Goal: Transaction & Acquisition: Purchase product/service

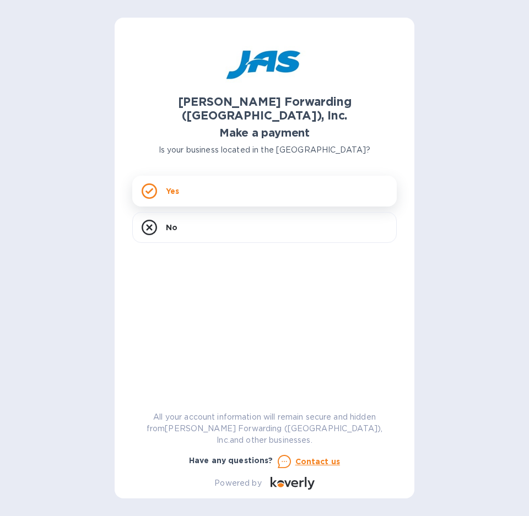
click at [294, 189] on div "Yes" at bounding box center [264, 191] width 264 height 31
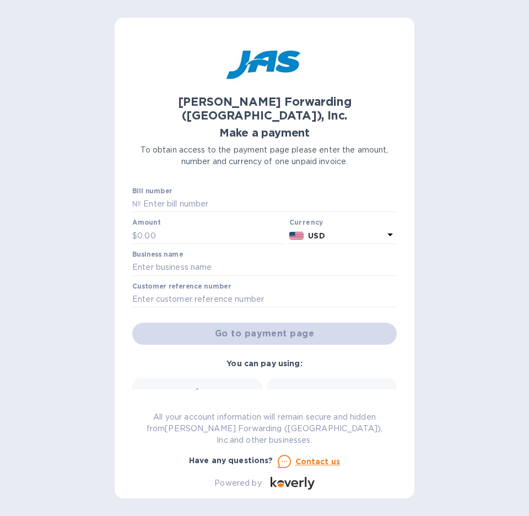
click at [193, 389] on icon at bounding box center [197, 394] width 13 height 11
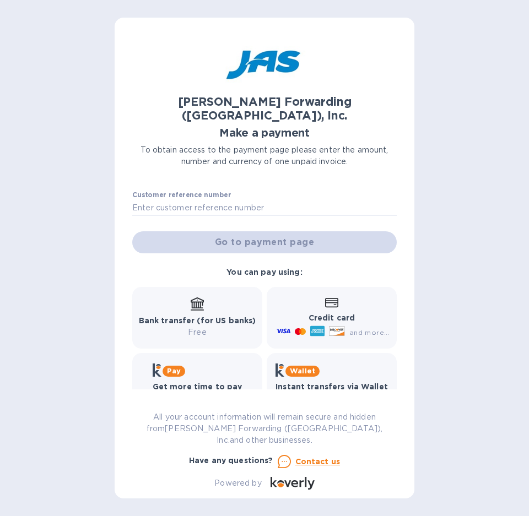
scroll to position [98, 0]
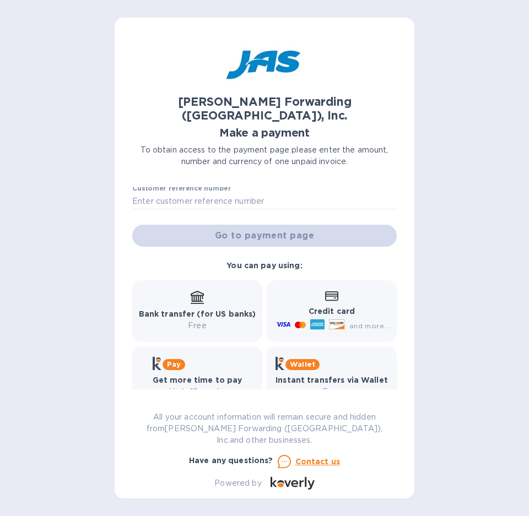
click at [194, 294] on div "Bank transfer (for US banks) Free" at bounding box center [197, 311] width 117 height 41
click at [305, 306] on p "Credit card" at bounding box center [332, 312] width 116 height 12
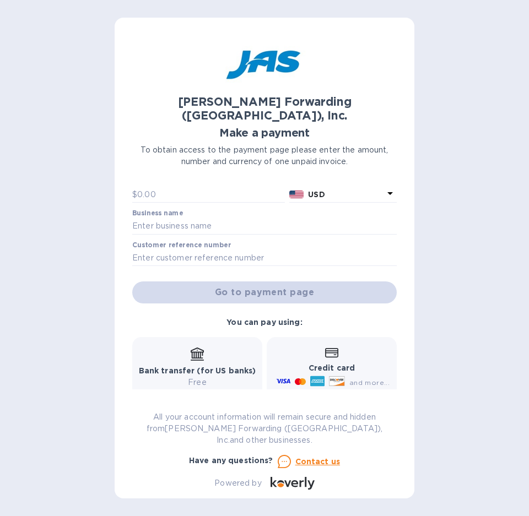
scroll to position [0, 0]
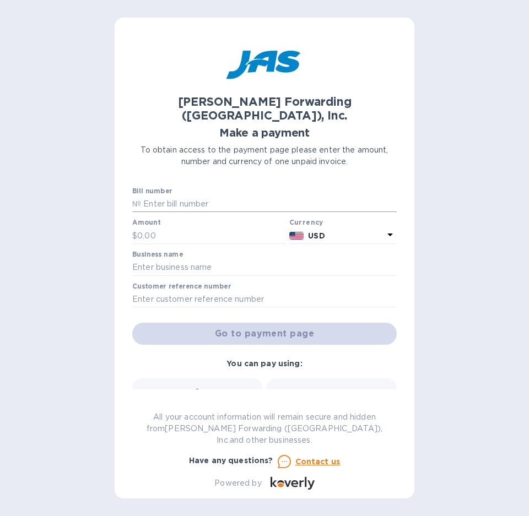
click at [177, 196] on input "text" at bounding box center [269, 204] width 256 height 17
paste input "CHS503363035"
type input "CHS503363035"
click at [148, 228] on input "text" at bounding box center [211, 236] width 148 height 17
type input "5,602.37"
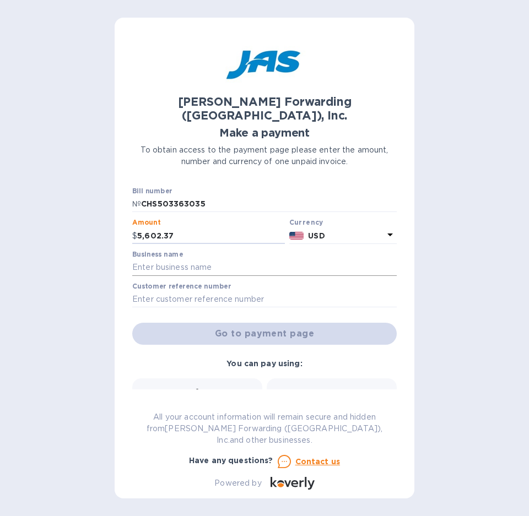
click at [180, 260] on input "text" at bounding box center [264, 268] width 264 height 17
type input "Watershed LLC"
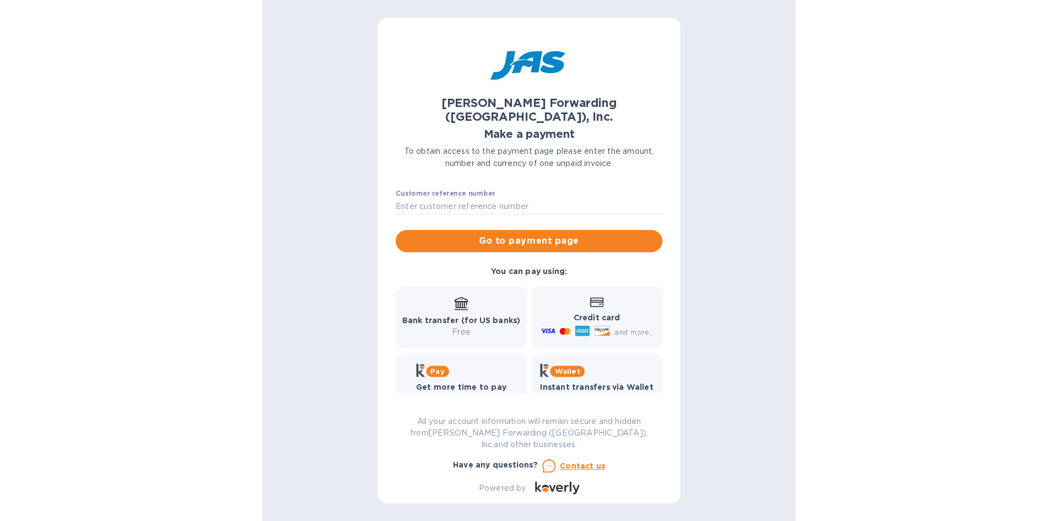
scroll to position [98, 0]
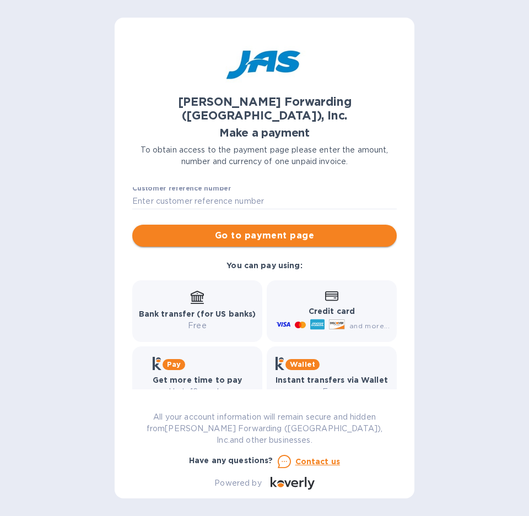
click at [290, 229] on span "Go to payment page" at bounding box center [264, 235] width 247 height 13
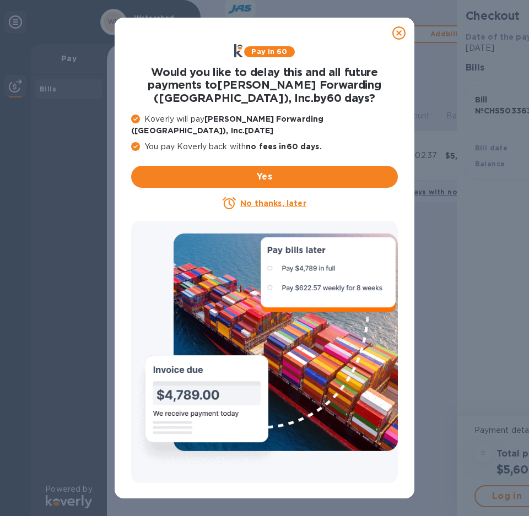
click at [397, 32] on icon at bounding box center [398, 32] width 13 height 13
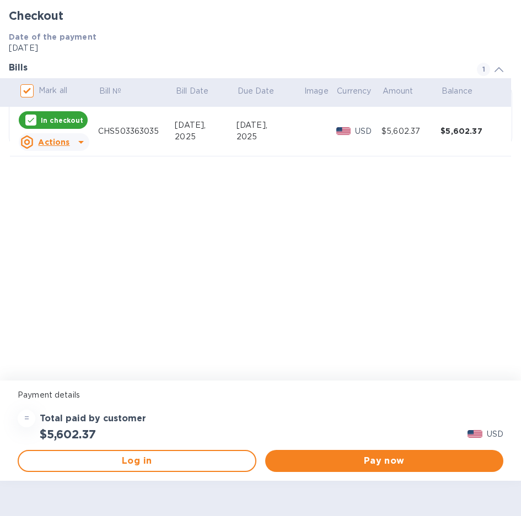
click at [485, 28] on div at bounding box center [498, 22] width 26 height 26
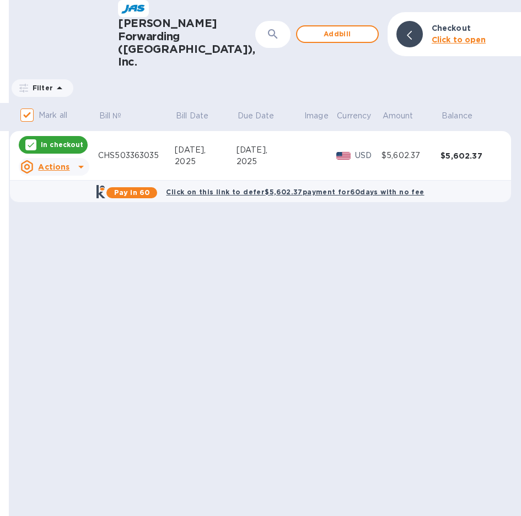
click at [175, 150] on div "CHS503363035" at bounding box center [136, 156] width 77 height 12
click at [88, 160] on icon at bounding box center [80, 166] width 13 height 13
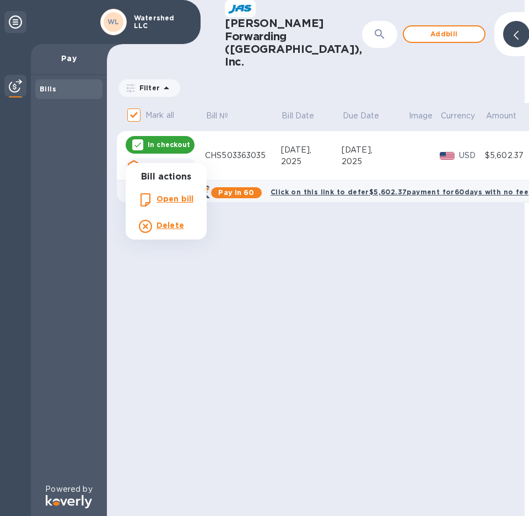
click at [177, 199] on b "Open bill" at bounding box center [174, 198] width 37 height 9
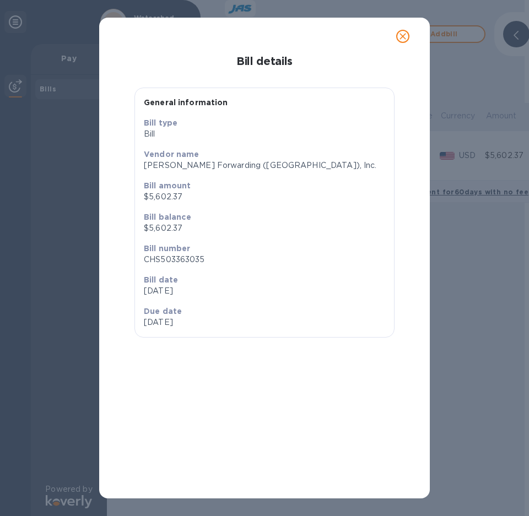
click at [404, 36] on icon "close" at bounding box center [402, 36] width 11 height 11
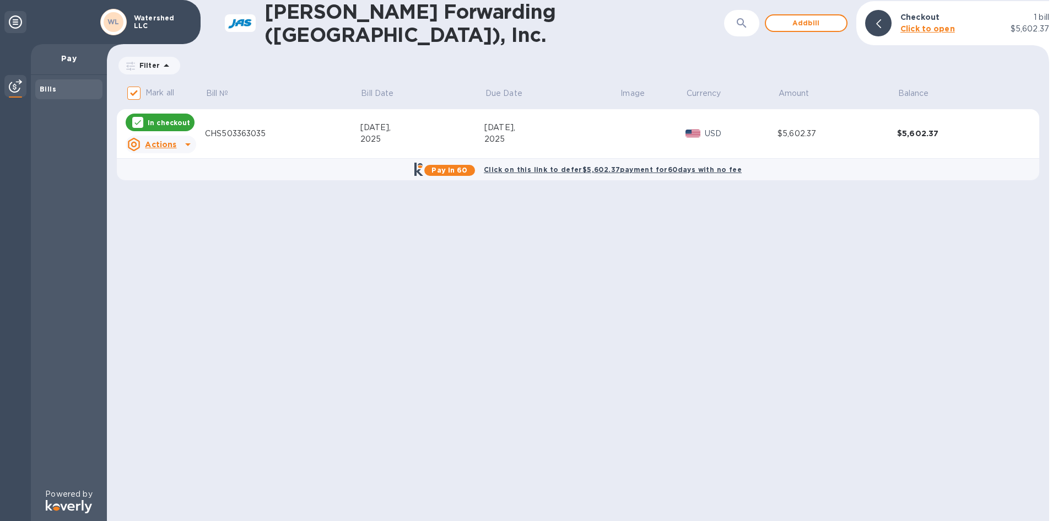
click at [403, 138] on div "2025" at bounding box center [422, 139] width 125 height 12
click at [61, 64] on p "Pay" at bounding box center [69, 58] width 58 height 11
click at [48, 93] on b "Bills" at bounding box center [48, 89] width 17 height 8
click at [227, 129] on div "CHS503363035" at bounding box center [282, 134] width 155 height 12
click at [186, 138] on icon at bounding box center [187, 144] width 13 height 13
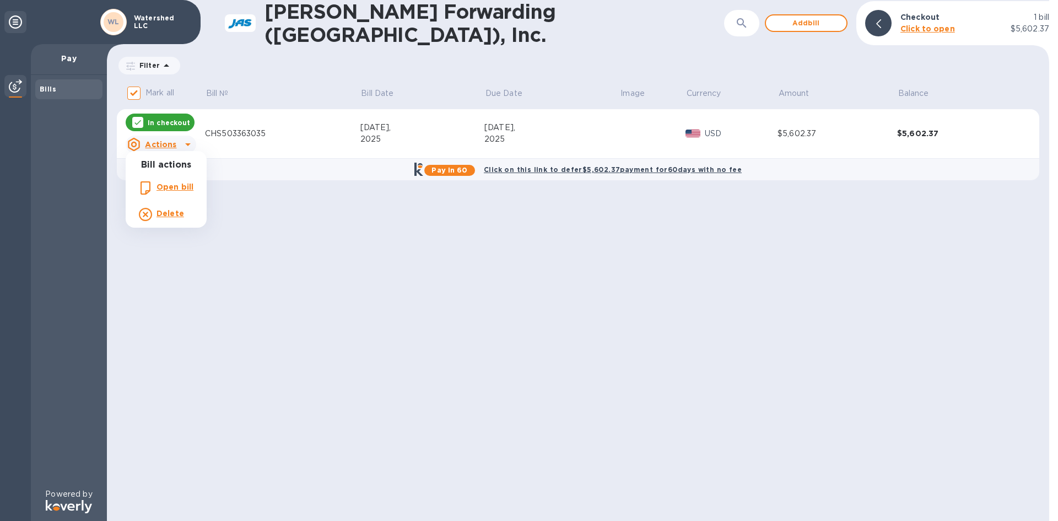
click at [253, 122] on div at bounding box center [529, 260] width 1058 height 521
click at [528, 133] on p "USD" at bounding box center [741, 134] width 73 height 12
click at [528, 29] on b "Click to open" at bounding box center [927, 28] width 55 height 9
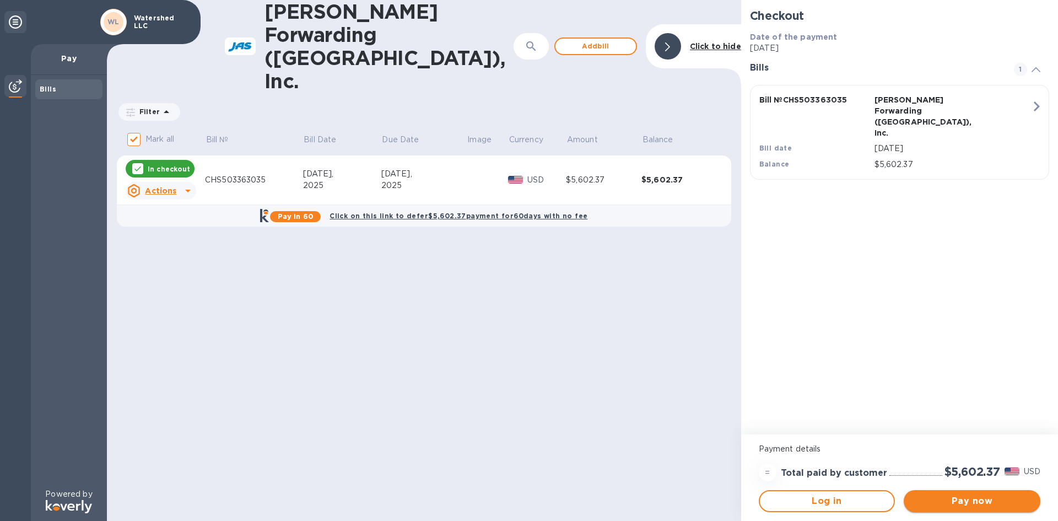
click at [528, 496] on span "Pay now" at bounding box center [971, 500] width 119 height 13
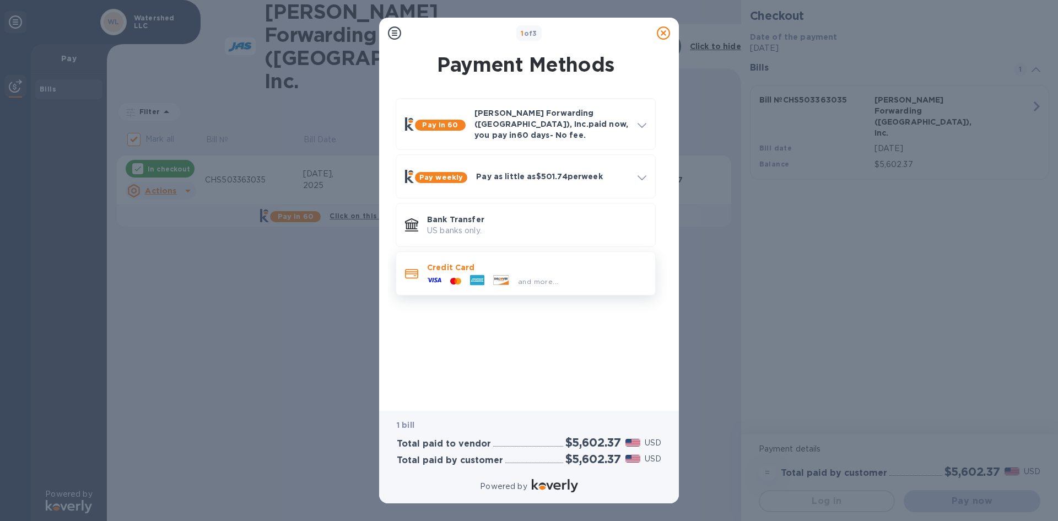
click at [528, 277] on div "and more..." at bounding box center [538, 281] width 49 height 12
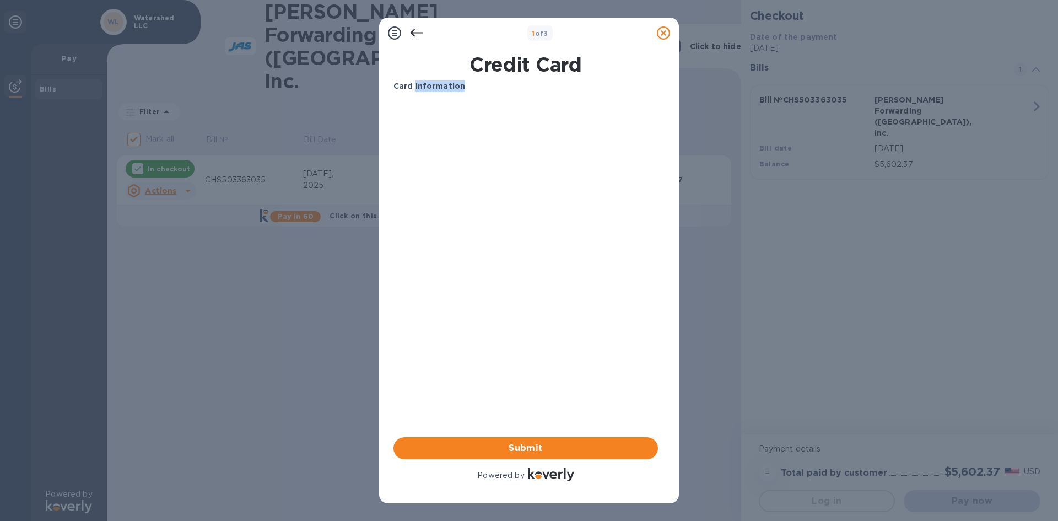
drag, startPoint x: 414, startPoint y: 85, endPoint x: 478, endPoint y: 100, distance: 65.6
click at [471, 98] on div "Card Information Your browser does not support iframes" at bounding box center [525, 133] width 273 height 114
click at [485, 200] on div "Card Information Your browser does not support iframes Submit Powered by" at bounding box center [525, 281] width 264 height 403
click at [418, 33] on icon at bounding box center [416, 33] width 13 height 8
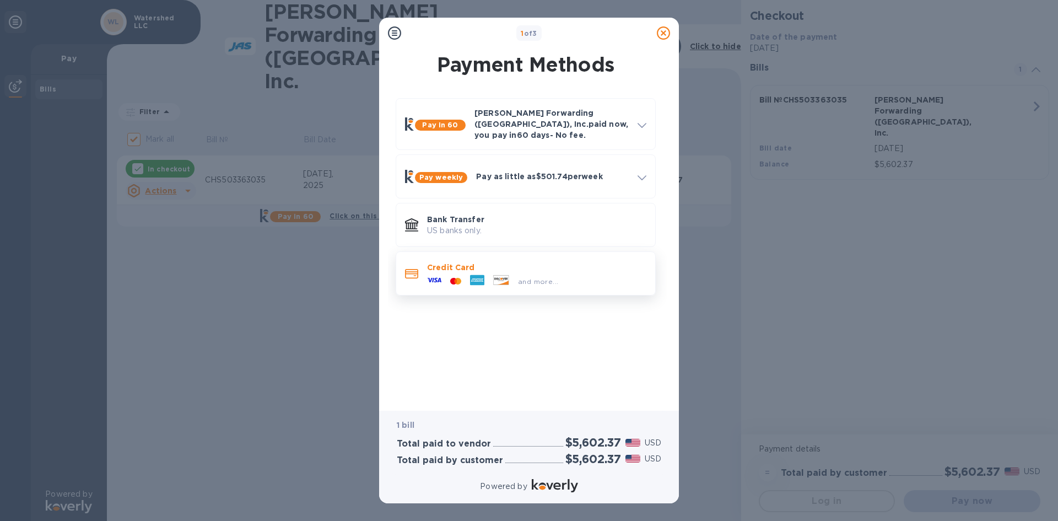
click at [528, 262] on p "Credit Card" at bounding box center [536, 267] width 219 height 11
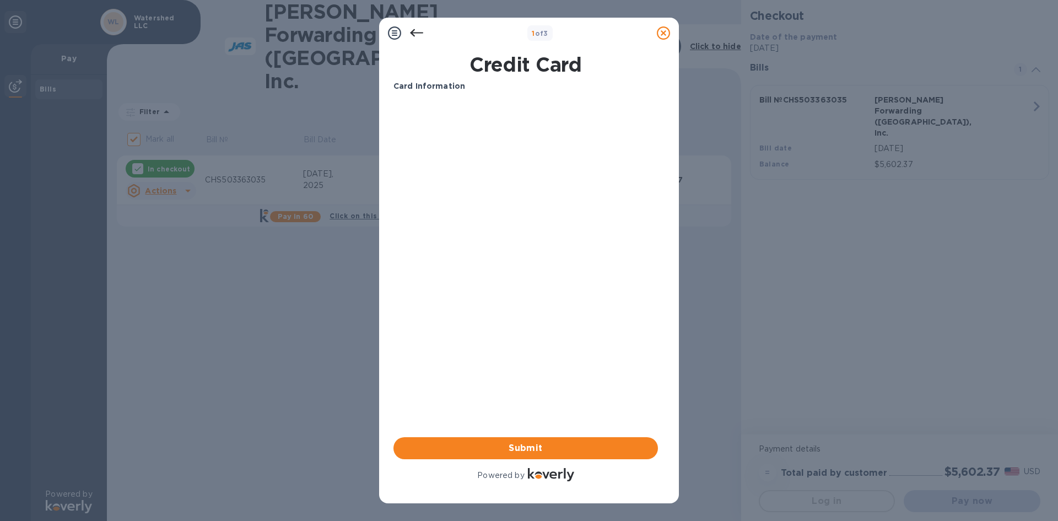
click at [418, 34] on icon at bounding box center [416, 32] width 13 height 13
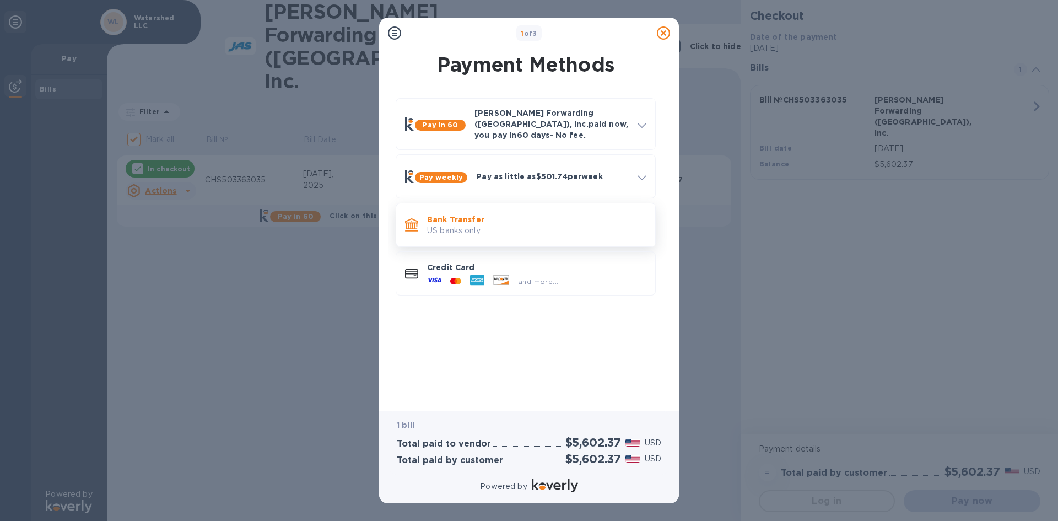
click at [512, 225] on p "US banks only." at bounding box center [536, 231] width 219 height 12
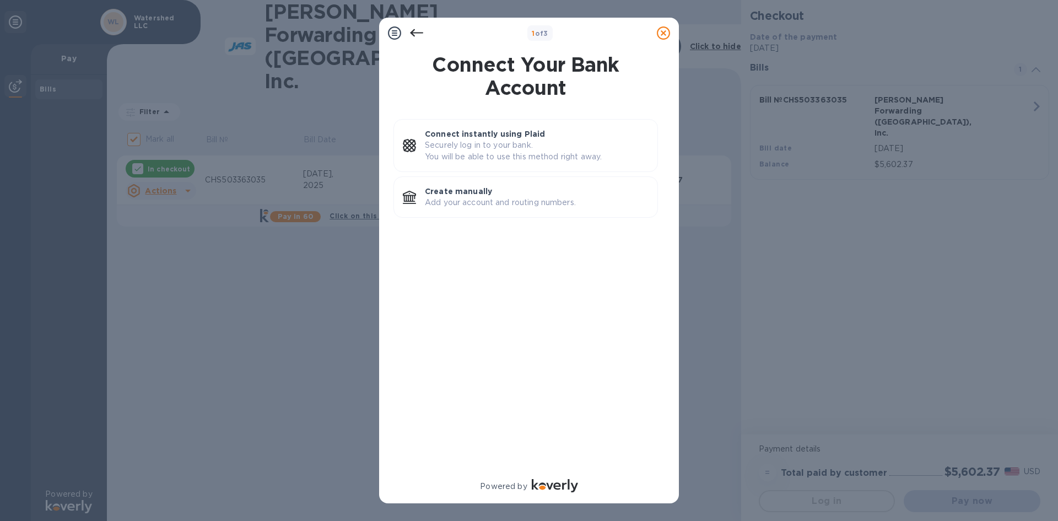
click at [421, 31] on icon at bounding box center [416, 32] width 13 height 13
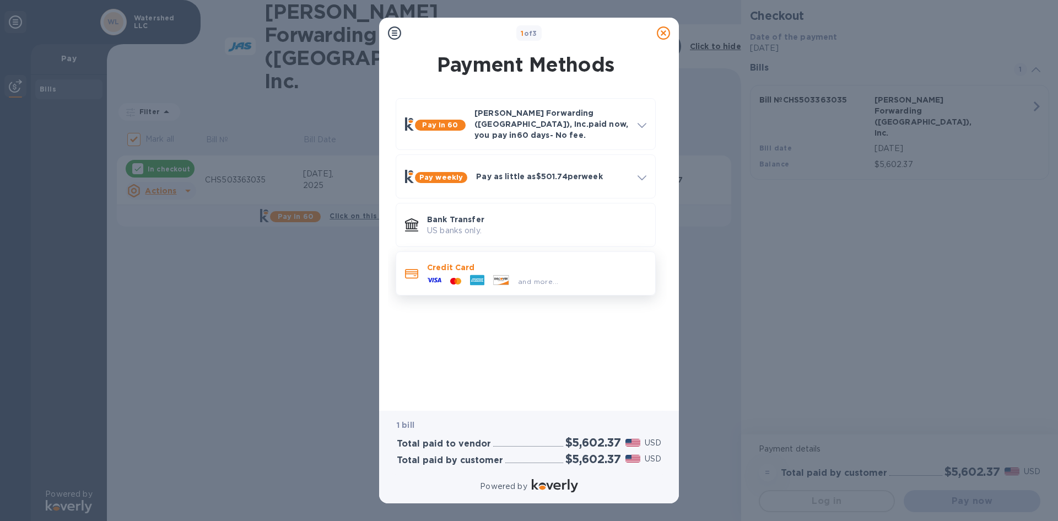
click at [523, 277] on span "and more..." at bounding box center [538, 281] width 40 height 8
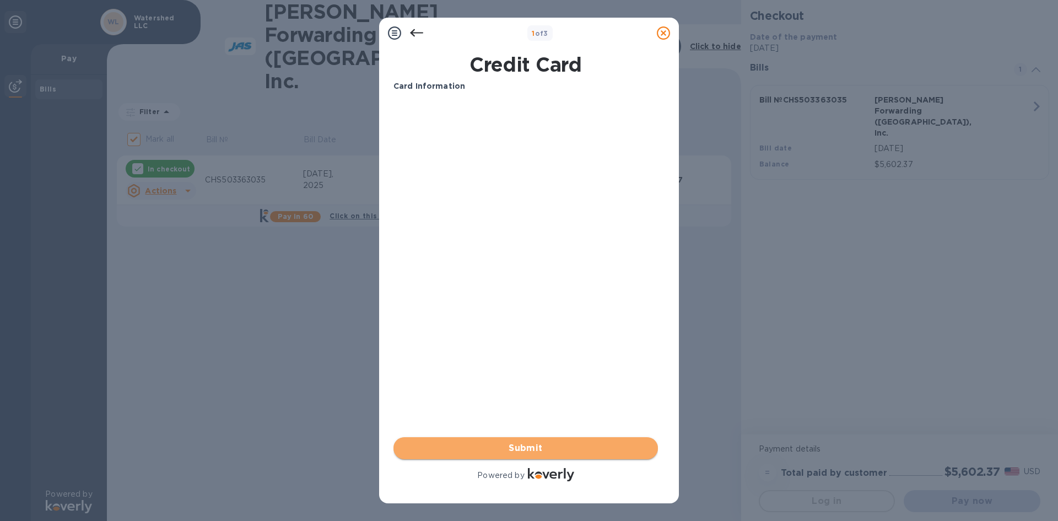
click at [528, 446] on span "Submit" at bounding box center [525, 447] width 247 height 13
